Goal: Navigation & Orientation: Go to known website

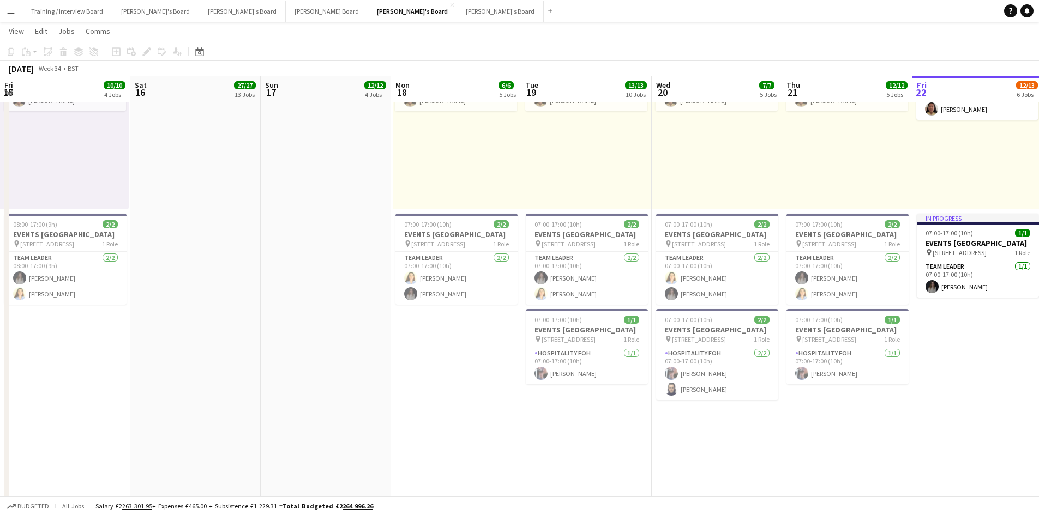
scroll to position [14, 0]
